Goal: Information Seeking & Learning: Learn about a topic

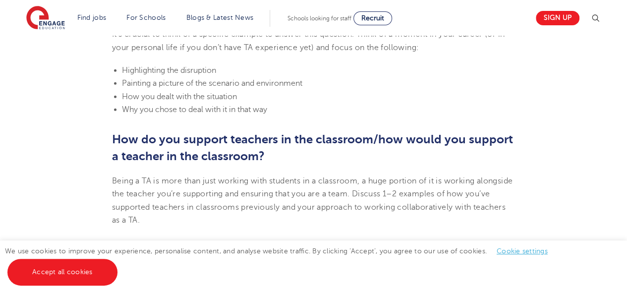
scroll to position [1130, 0]
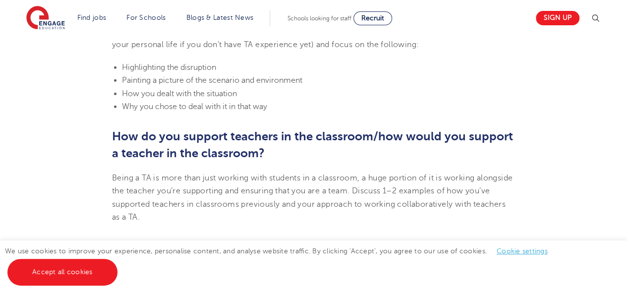
click at [627, 158] on html "Find jobs All vacancies We have one of the UK's largest database. and with hund…" at bounding box center [313, 128] width 627 height 2516
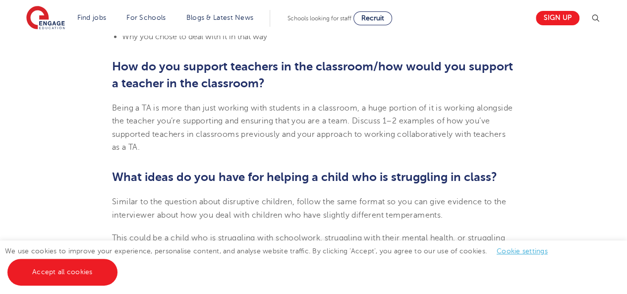
scroll to position [1197, 0]
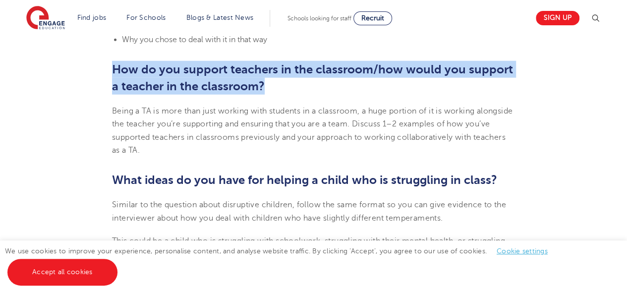
drag, startPoint x: 110, startPoint y: 69, endPoint x: 266, endPoint y: 90, distance: 157.0
click at [288, 90] on h2 "How do you support teachers in the classroom/how would you support a teacher in…" at bounding box center [313, 78] width 403 height 34
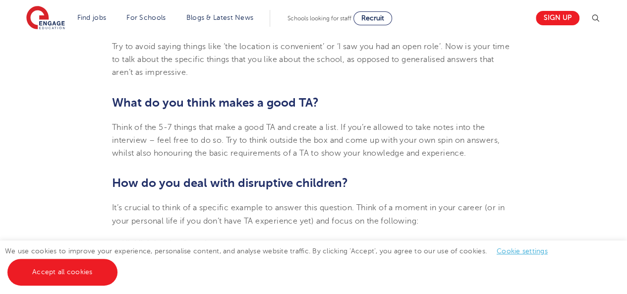
scroll to position [942, 0]
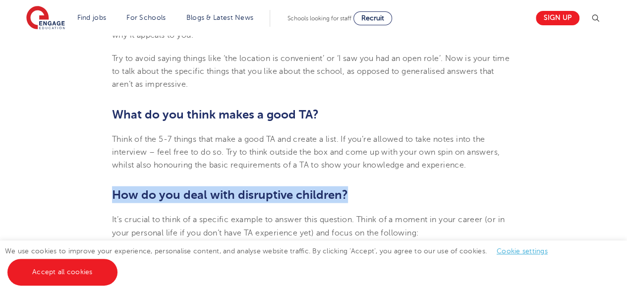
drag, startPoint x: 102, startPoint y: 194, endPoint x: 366, endPoint y: 194, distance: 264.2
click at [366, 194] on section "[DATE] Top 10 Interview Questions for Teaching Assistants Preparing for an inte…" at bounding box center [313, 149] width 601 height 1635
copy b "How do you deal with disruptive children?"
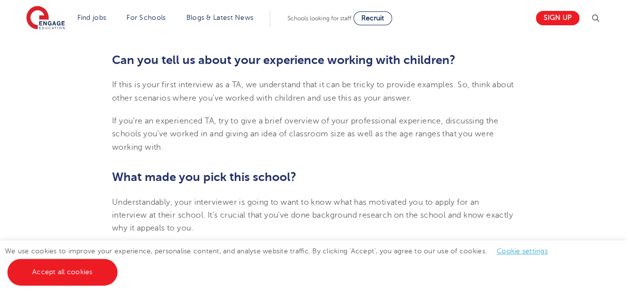
scroll to position [747, 0]
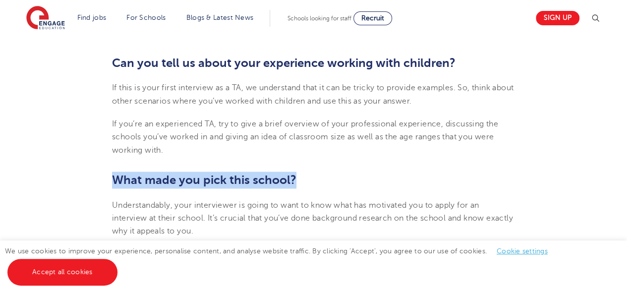
drag, startPoint x: 103, startPoint y: 178, endPoint x: 292, endPoint y: 185, distance: 189.5
copy b "What made you pick this school?"
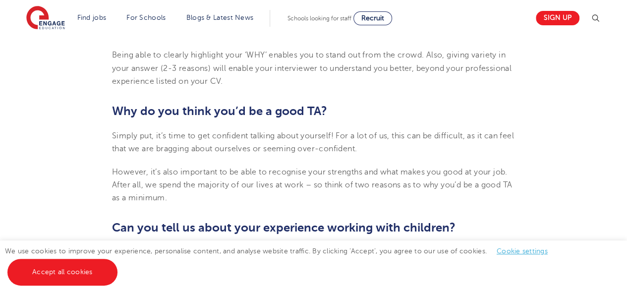
scroll to position [579, 0]
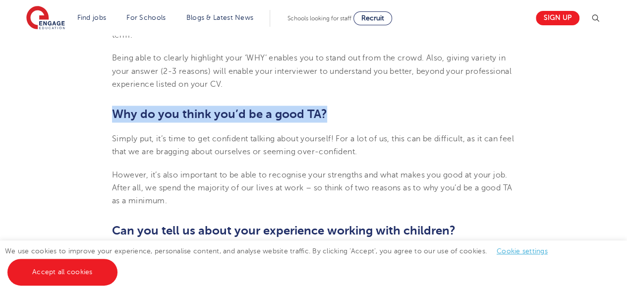
drag, startPoint x: 106, startPoint y: 112, endPoint x: 333, endPoint y: 116, distance: 227.1
copy b "Why do you think you’d be a good TA?"
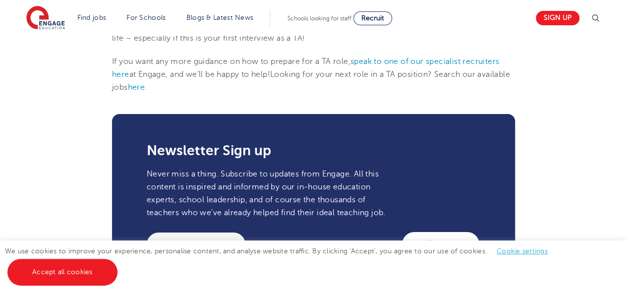
scroll to position [0, 0]
